Goal: Information Seeking & Learning: Learn about a topic

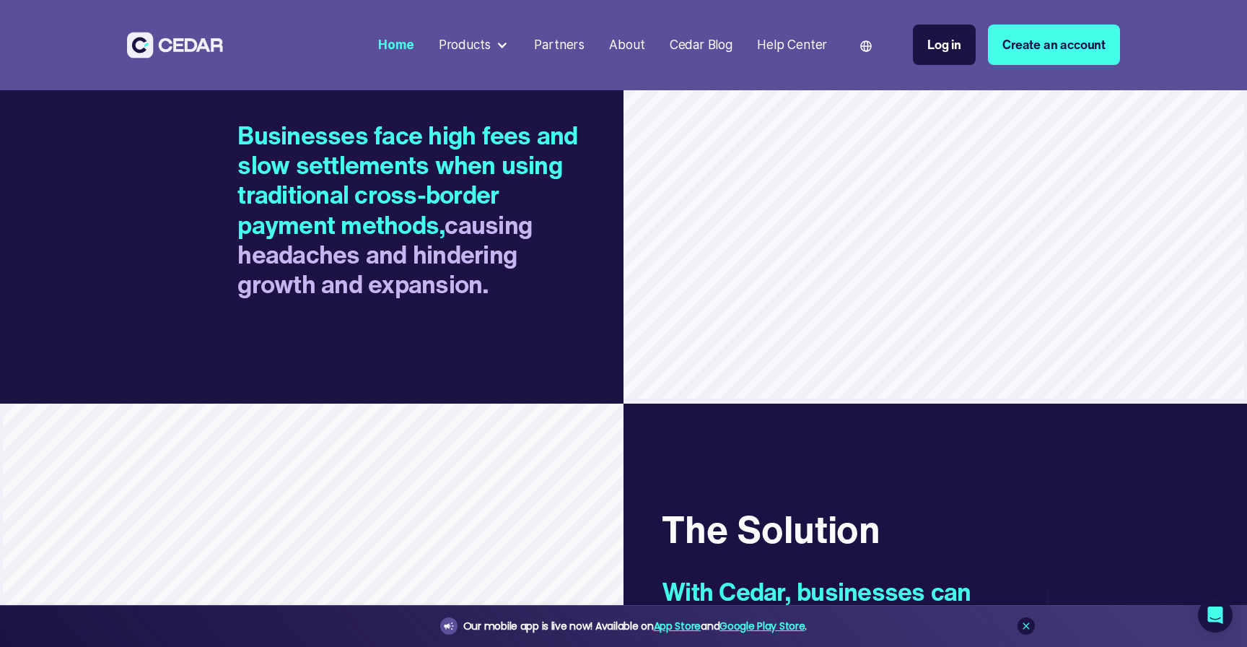
scroll to position [1307, 0]
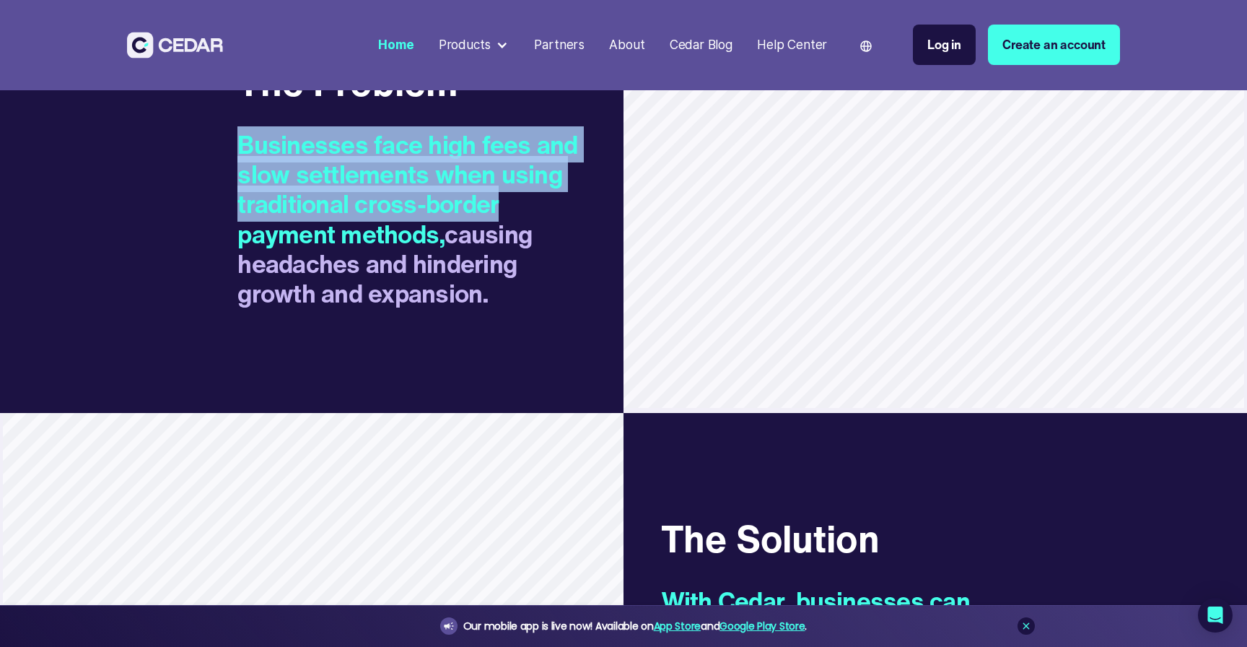
drag, startPoint x: 530, startPoint y: 138, endPoint x: 518, endPoint y: 250, distance: 113.2
click at [518, 250] on div "The Problem Businesses face high fees and slow settlements when using tradition…" at bounding box center [412, 184] width 423 height 457
click at [518, 250] on h2 "Businesses face high fees and slow settlements when using traditional cross-bor…" at bounding box center [411, 219] width 349 height 179
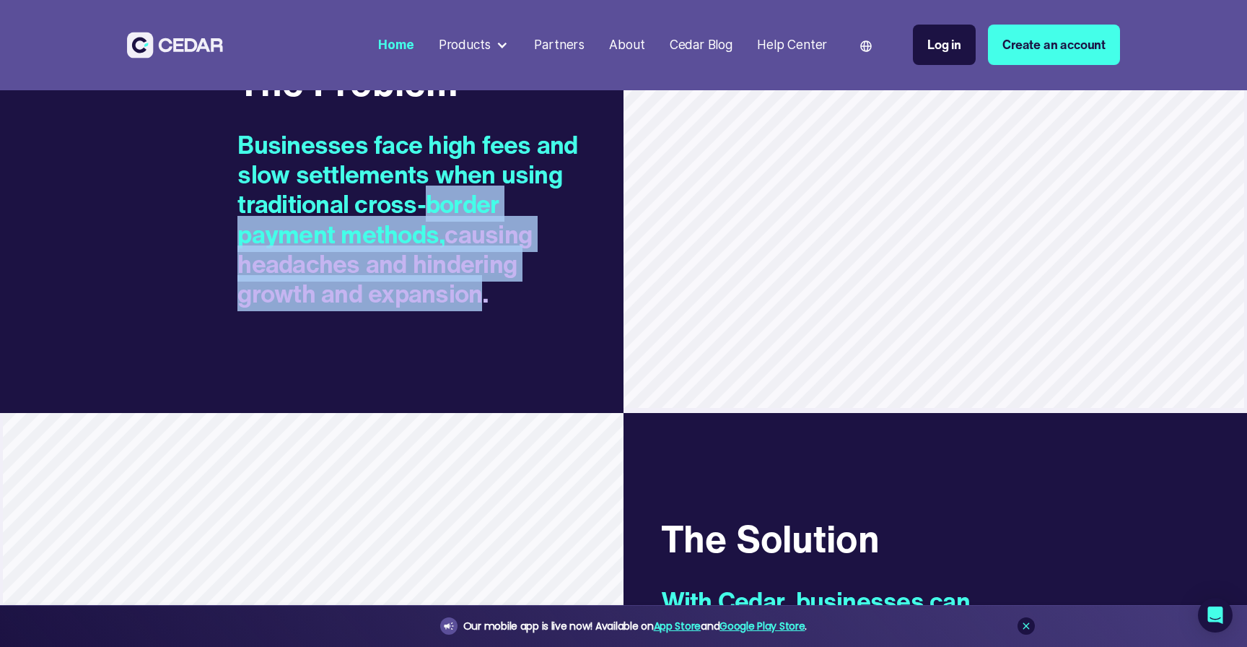
drag, startPoint x: 518, startPoint y: 250, endPoint x: 473, endPoint y: 325, distance: 86.8
click at [473, 309] on h2 "Businesses face high fees and slow settlements when using traditional cross-bor…" at bounding box center [411, 219] width 349 height 179
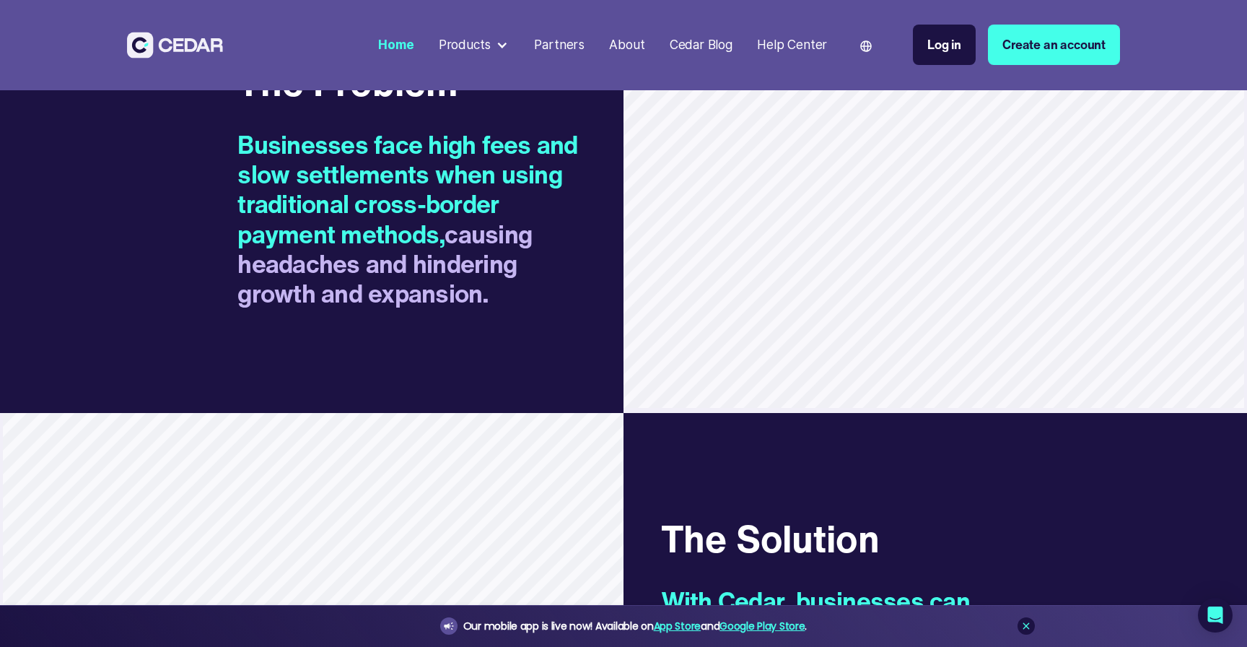
click at [486, 309] on h2 "Businesses face high fees and slow settlements when using traditional cross-bor…" at bounding box center [411, 219] width 349 height 179
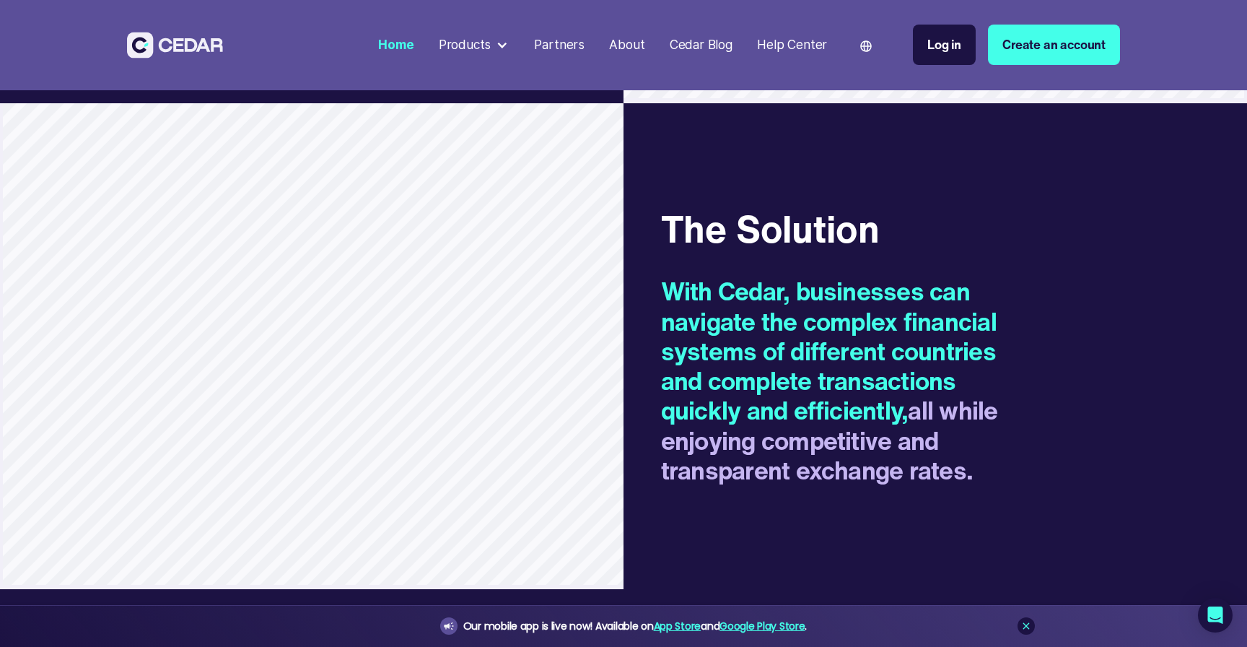
scroll to position [1671, 0]
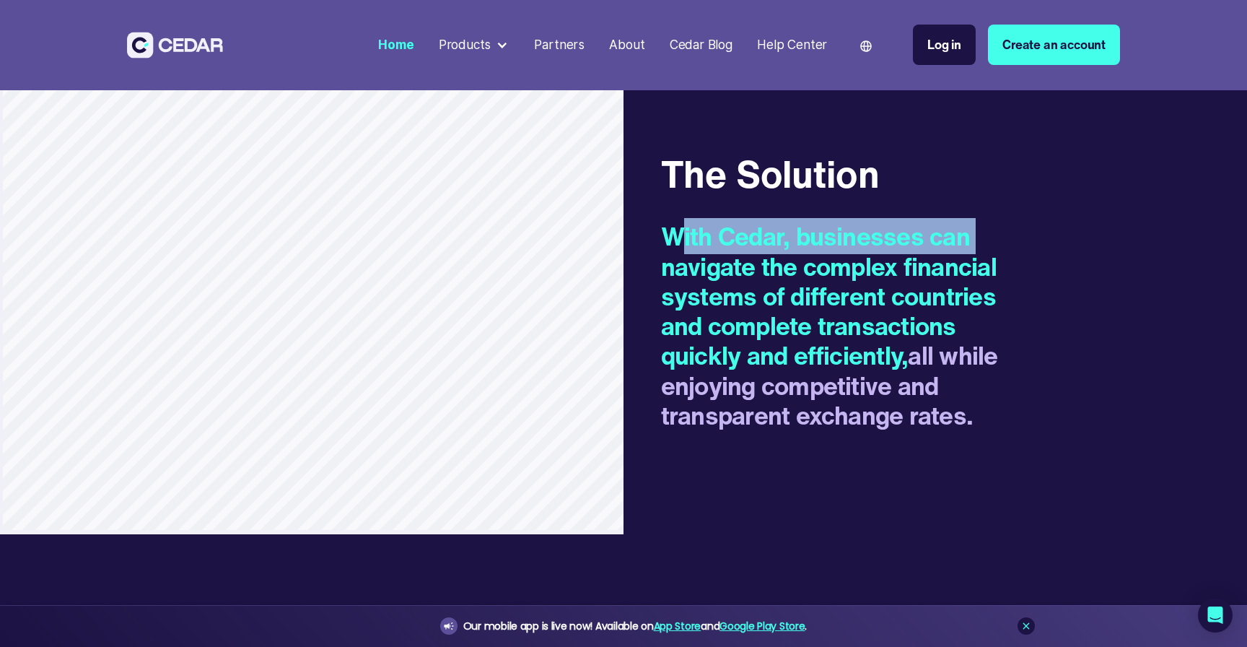
drag, startPoint x: 680, startPoint y: 263, endPoint x: 662, endPoint y: 312, distance: 52.3
click at [662, 312] on span "With Cedar, businesses can navigate the complex financial systems of different …" at bounding box center [829, 295] width 336 height 155
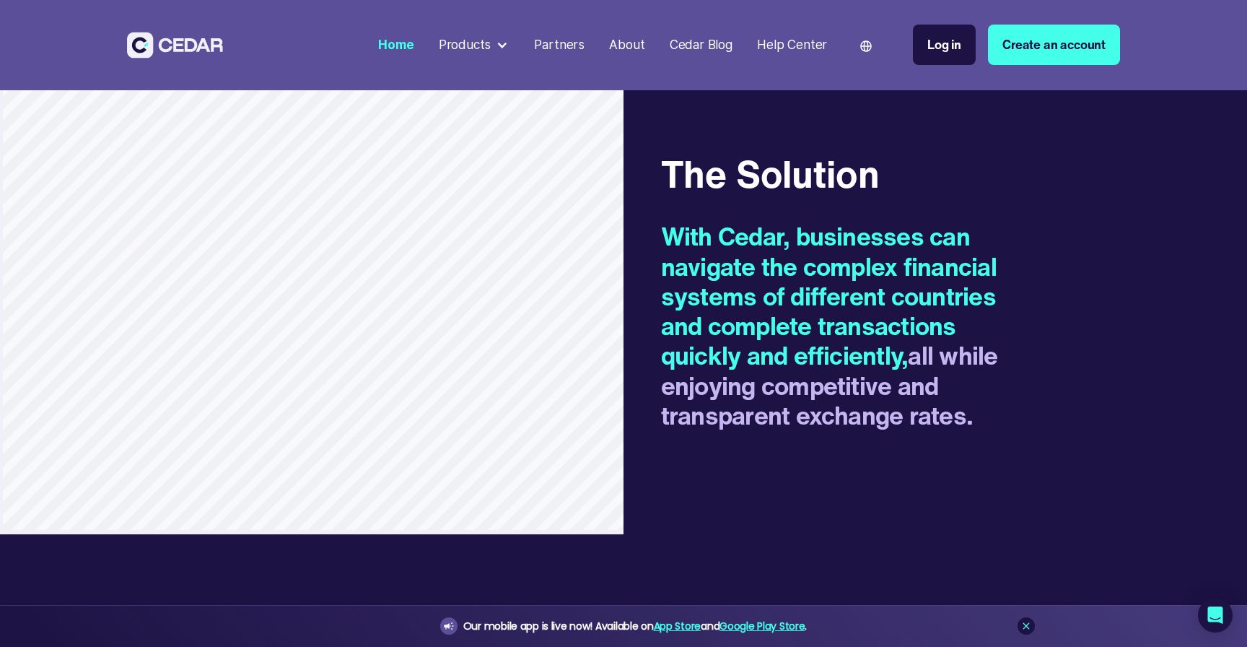
click at [662, 306] on span "With Cedar, businesses can navigate the complex financial systems of different …" at bounding box center [829, 295] width 336 height 155
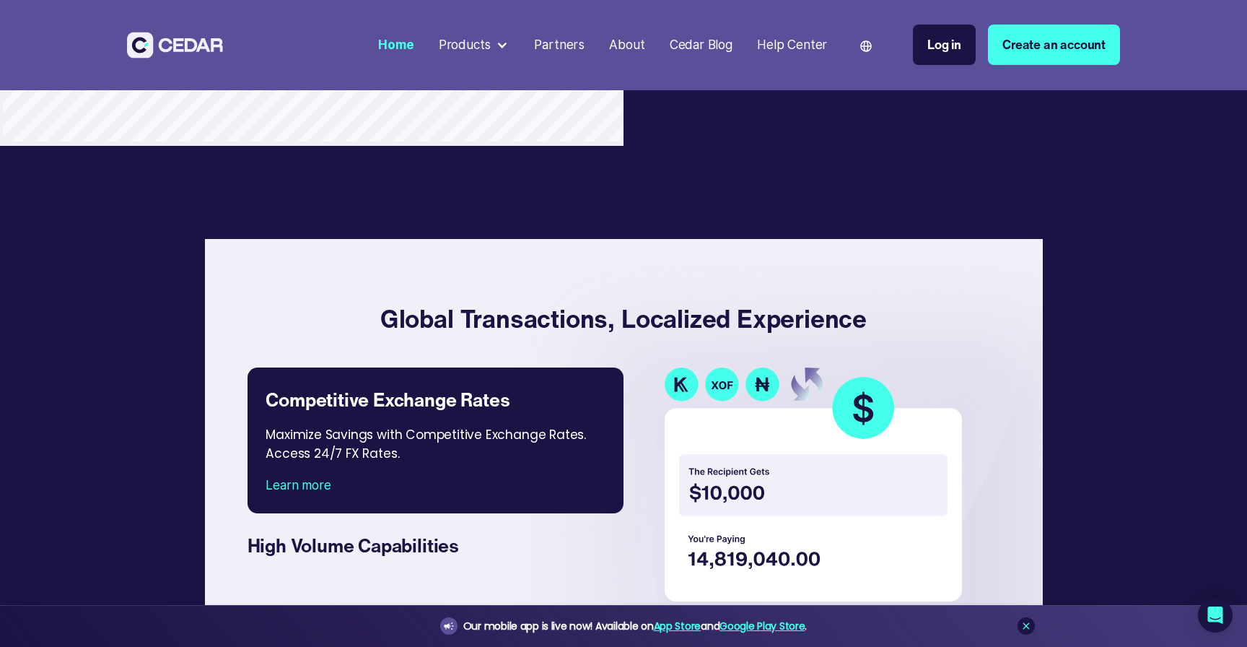
scroll to position [2124, 0]
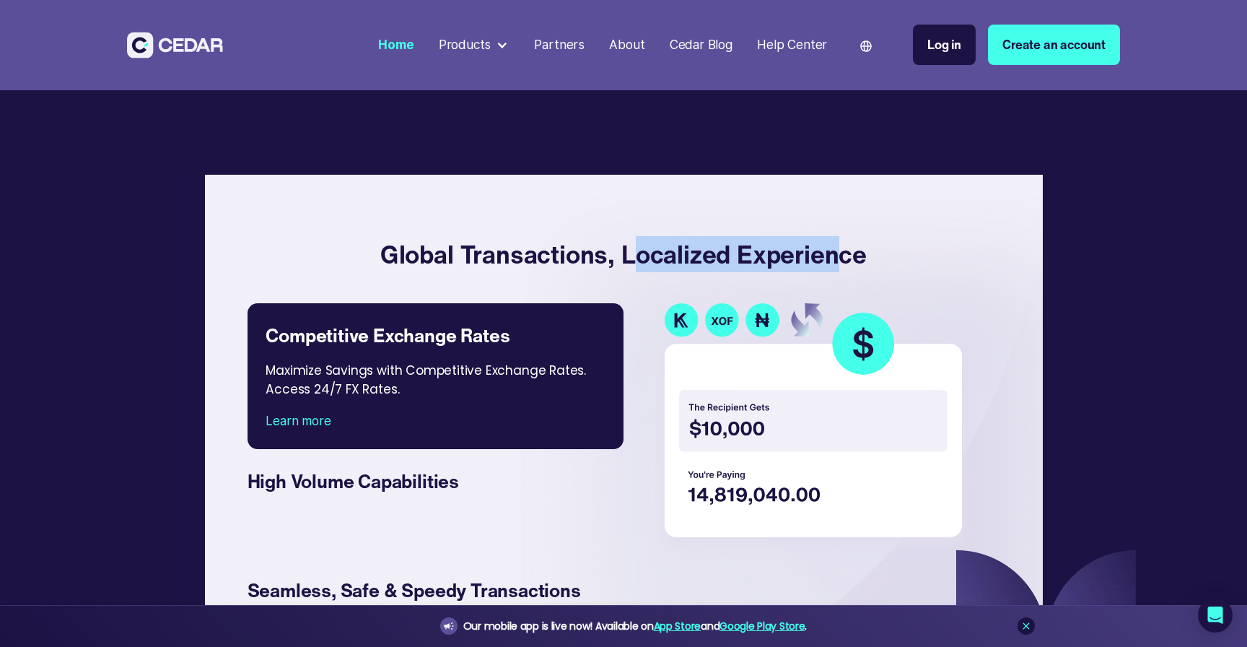
drag, startPoint x: 630, startPoint y: 278, endPoint x: 849, endPoint y: 277, distance: 218.6
click at [849, 277] on h4 "Global Transactions, Localized Experience" at bounding box center [624, 254] width 776 height 97
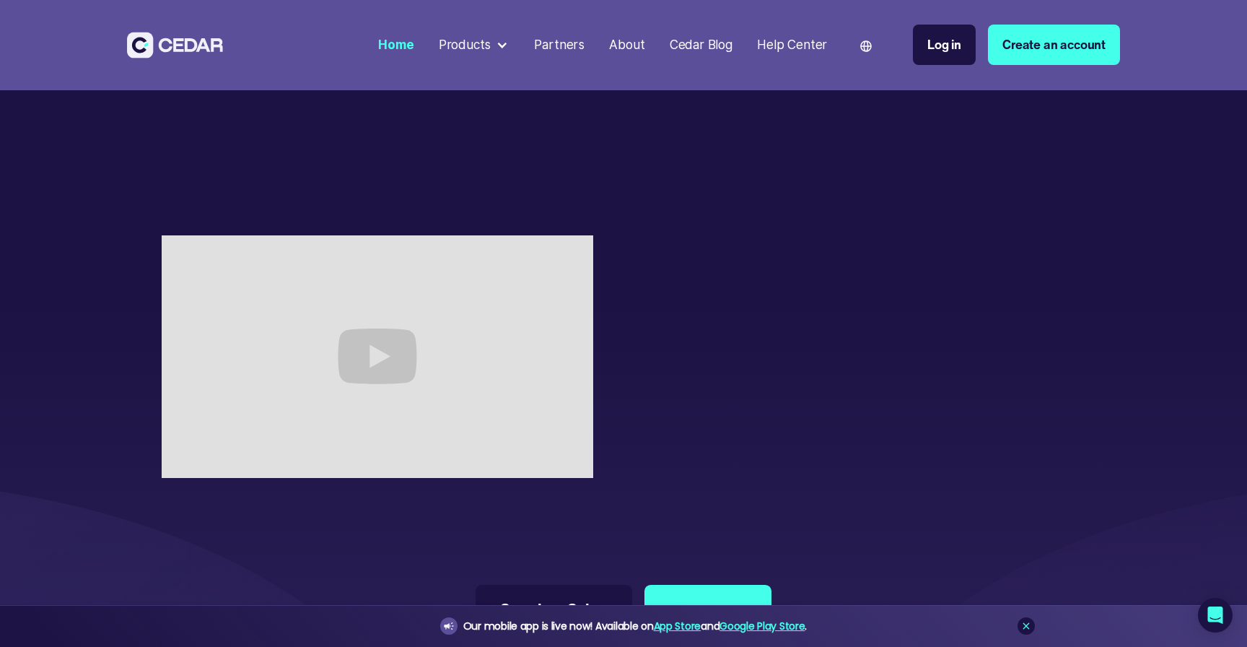
scroll to position [3097, 0]
